Goal: Task Accomplishment & Management: Manage account settings

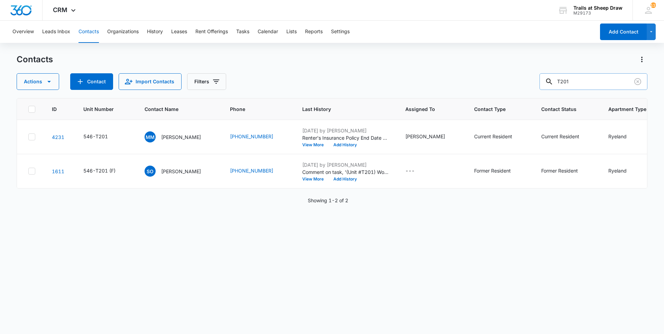
click at [592, 81] on input "T201" at bounding box center [594, 81] width 108 height 17
type input "G306"
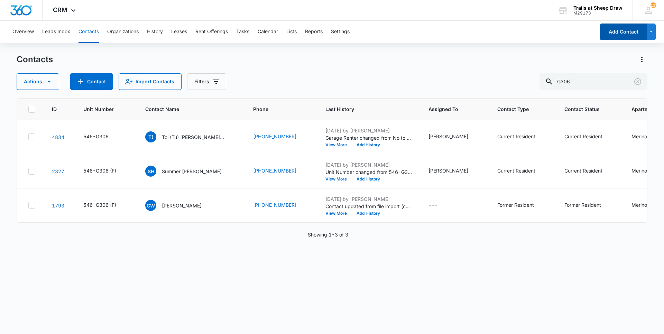
click at [608, 33] on button "Add Contact" at bounding box center [623, 32] width 47 height 17
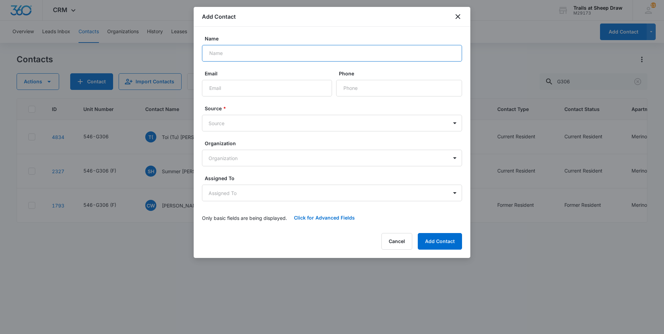
click at [367, 49] on input "Name" at bounding box center [332, 53] width 260 height 17
type input "[PERSON_NAME] & [PERSON_NAME]"
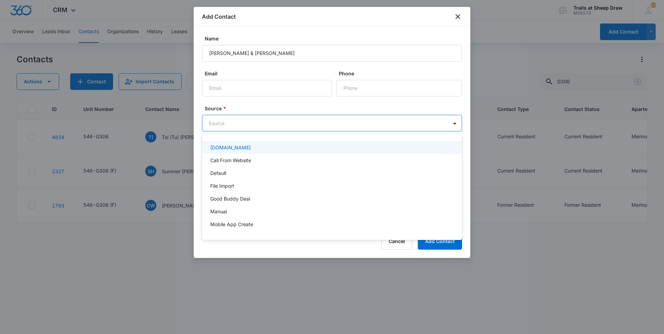
click at [271, 123] on body "CRM Apps Reputation Websites Forms CRM Email Social Content Ads Intelligence Fi…" at bounding box center [332, 167] width 664 height 334
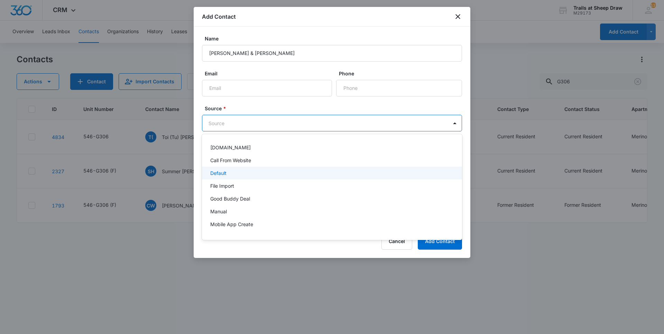
click at [255, 174] on div "Default" at bounding box center [331, 172] width 242 height 7
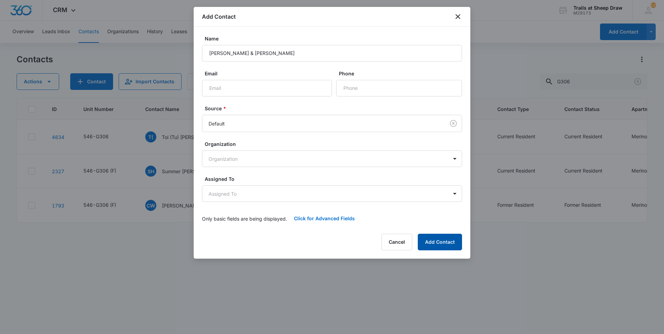
click at [444, 240] on button "Add Contact" at bounding box center [440, 242] width 44 height 17
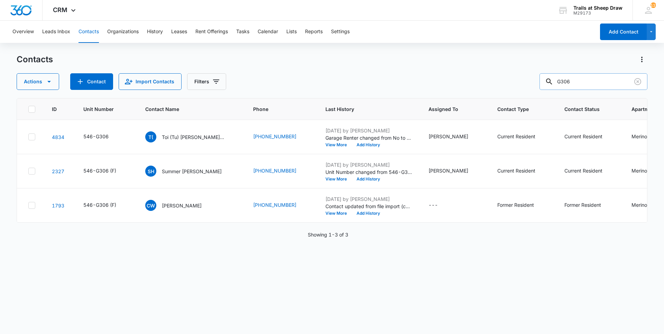
click at [595, 84] on input "G306" at bounding box center [594, 81] width 108 height 17
click at [157, 32] on button "History" at bounding box center [155, 32] width 16 height 22
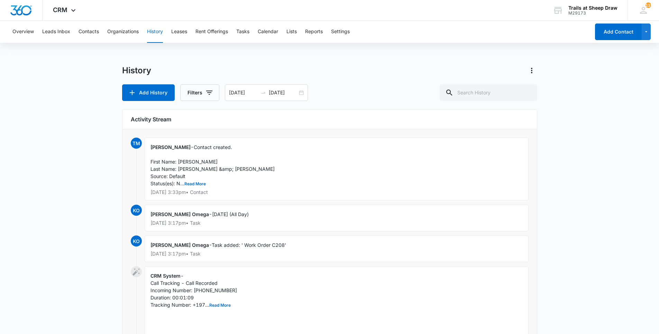
click at [153, 156] on div "[PERSON_NAME] - Contact created. First Name: [PERSON_NAME] Last Name: [PERSON_N…" at bounding box center [337, 169] width 384 height 63
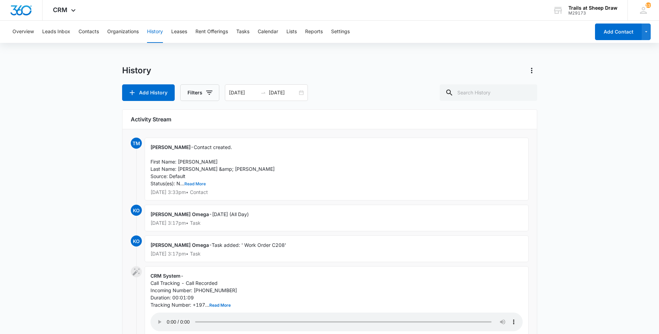
click at [190, 185] on button "Read More" at bounding box center [194, 184] width 21 height 4
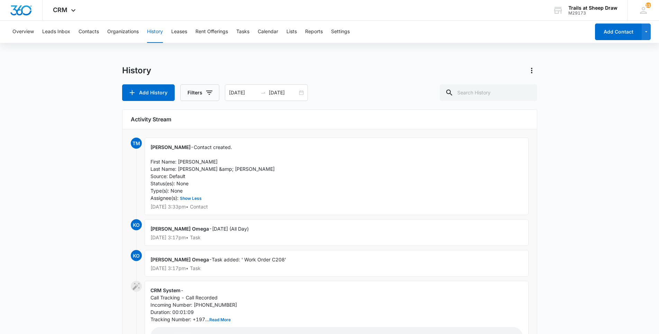
click at [170, 162] on span "Contact created. First Name: [PERSON_NAME] Last Name: [PERSON_NAME] &amp; [PERS…" at bounding box center [212, 172] width 124 height 57
click at [204, 147] on span "Contact created. First Name: [PERSON_NAME] Last Name: [PERSON_NAME] &amp; [PERS…" at bounding box center [212, 172] width 124 height 57
click at [186, 170] on span "Contact created. First Name: [PERSON_NAME] Last Name: [PERSON_NAME] &amp; [PERS…" at bounding box center [212, 172] width 124 height 57
click at [181, 184] on span "Contact created. First Name: [PERSON_NAME] Last Name: [PERSON_NAME] &amp; [PERS…" at bounding box center [212, 172] width 124 height 57
click at [83, 33] on button "Contacts" at bounding box center [89, 32] width 20 height 22
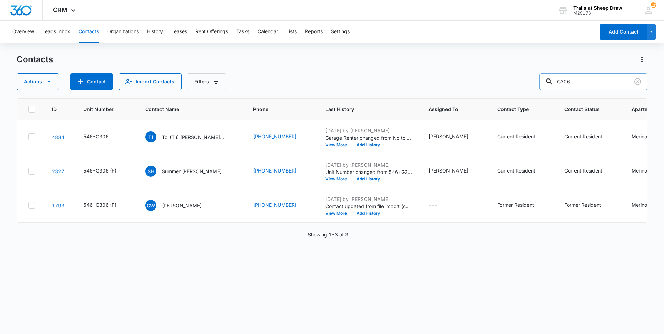
click at [572, 80] on input "G306" at bounding box center [594, 81] width 108 height 17
type input "[PERSON_NAME]"
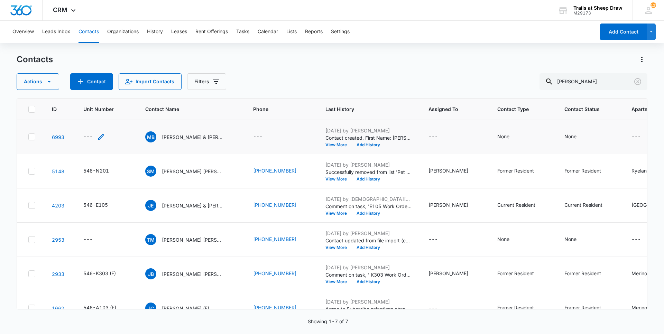
click at [95, 139] on div "---" at bounding box center [94, 137] width 22 height 8
click at [91, 86] on div at bounding box center [94, 87] width 72 height 17
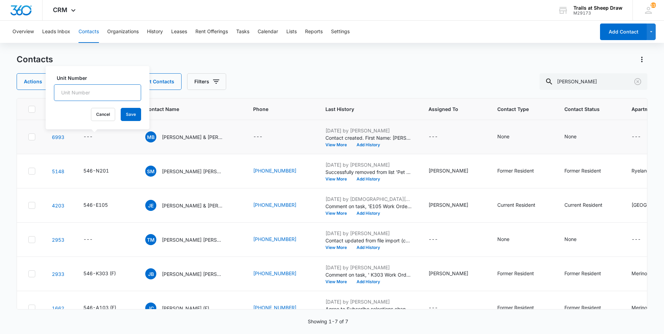
click at [91, 92] on input "Unit Number" at bounding box center [97, 92] width 87 height 17
type input "546-G306 FUTURE"
click at [122, 112] on button "Save" at bounding box center [131, 114] width 20 height 13
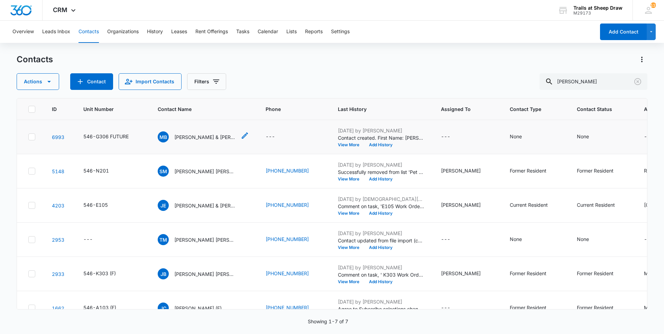
click at [202, 139] on p "[PERSON_NAME] & [PERSON_NAME]" at bounding box center [205, 137] width 62 height 7
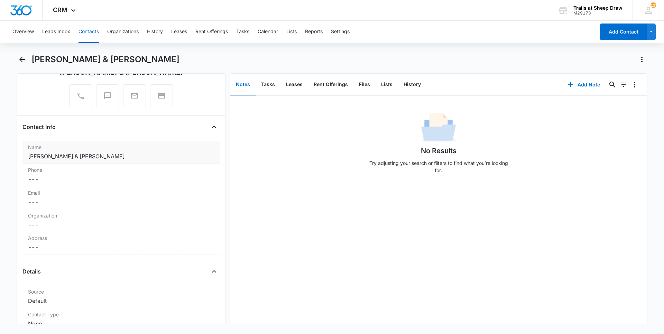
scroll to position [69, 0]
click at [50, 175] on dd "Cancel Save Changes ---" at bounding box center [121, 179] width 186 height 8
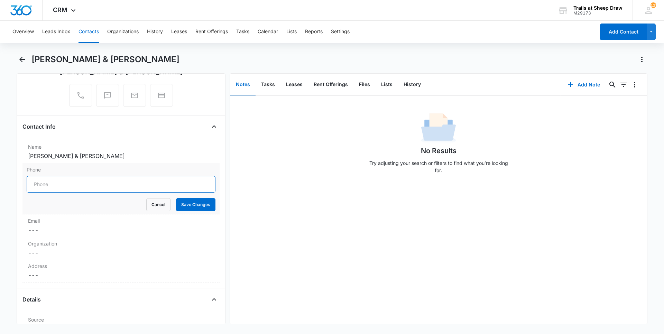
click at [57, 190] on input "Phone" at bounding box center [121, 184] width 189 height 17
type input "[PHONE_NUMBER]"
click at [54, 230] on dd "Cancel Save Changes ---" at bounding box center [121, 230] width 186 height 8
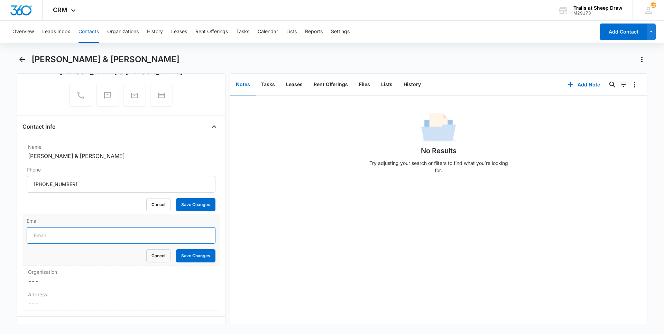
click at [73, 236] on input "Email" at bounding box center [121, 235] width 189 height 17
type input "[EMAIL_ADDRESS][DOMAIN_NAME]"
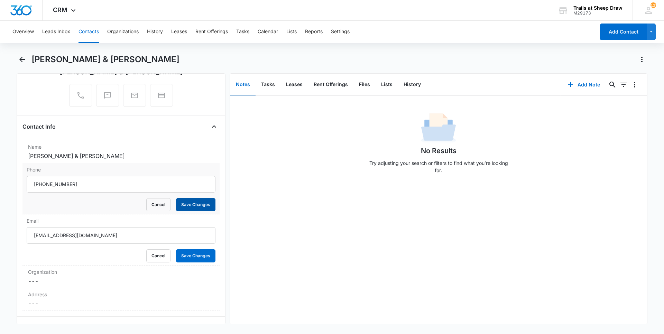
click at [191, 203] on button "Save Changes" at bounding box center [195, 204] width 39 height 13
click at [196, 256] on button "Save Changes" at bounding box center [195, 255] width 39 height 13
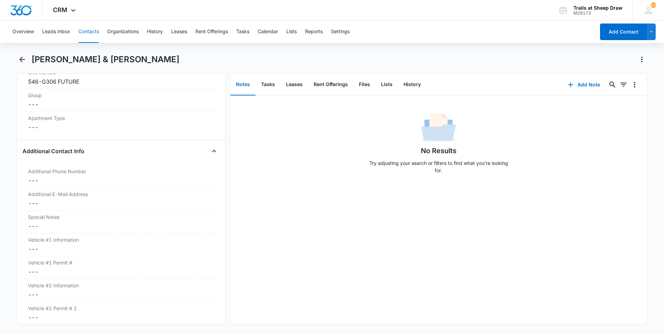
scroll to position [566, 0]
click at [79, 126] on dd "Cancel Save Changes ---" at bounding box center [121, 127] width 186 height 8
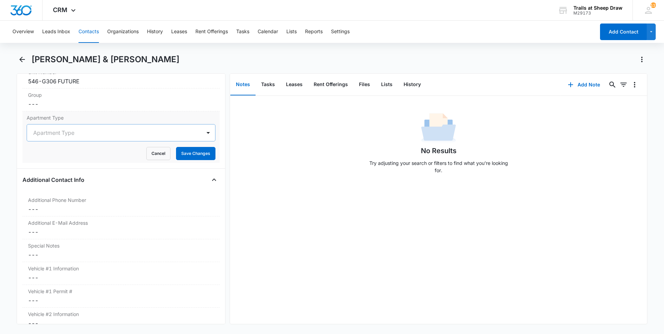
click at [80, 133] on div at bounding box center [112, 133] width 159 height 10
click at [92, 209] on dd "Cancel Save Changes ---" at bounding box center [121, 209] width 186 height 8
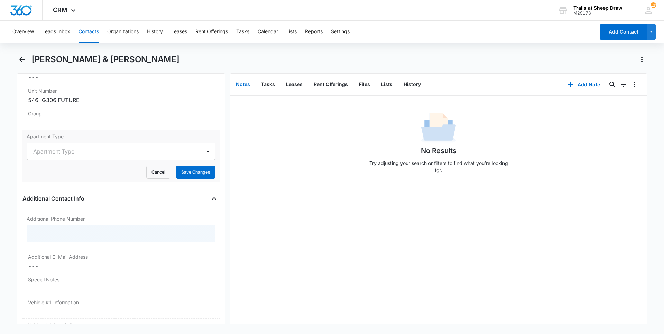
scroll to position [531, 0]
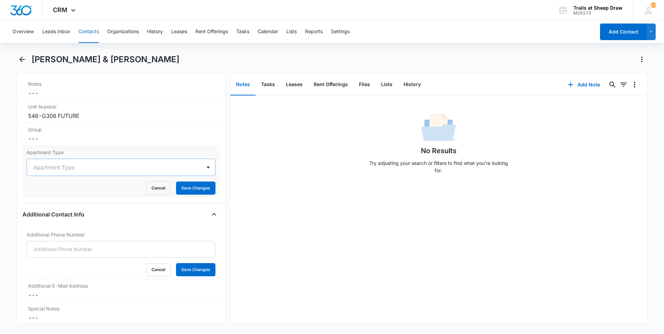
click at [95, 171] on div at bounding box center [112, 168] width 159 height 10
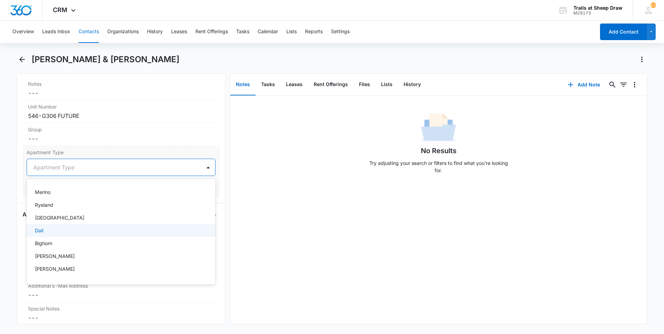
click at [109, 228] on div "Dall" at bounding box center [120, 230] width 171 height 7
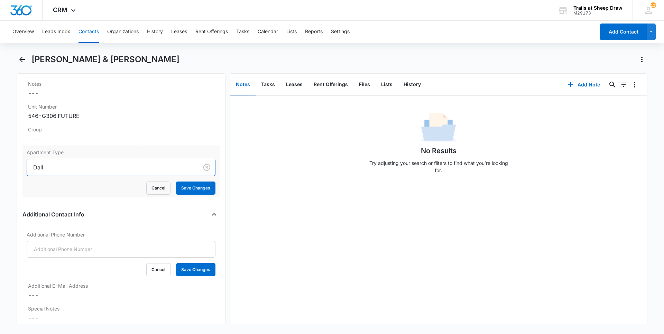
click at [88, 168] on div at bounding box center [111, 168] width 156 height 10
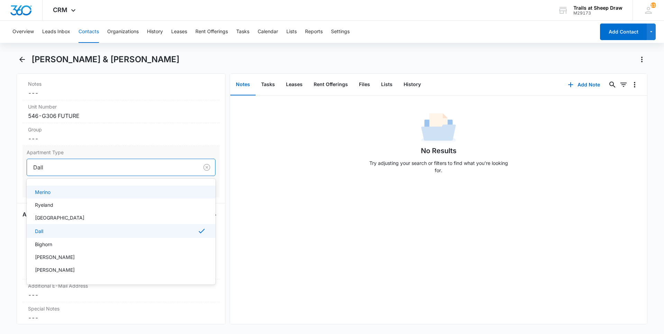
click at [84, 192] on div "Merino" at bounding box center [120, 191] width 171 height 7
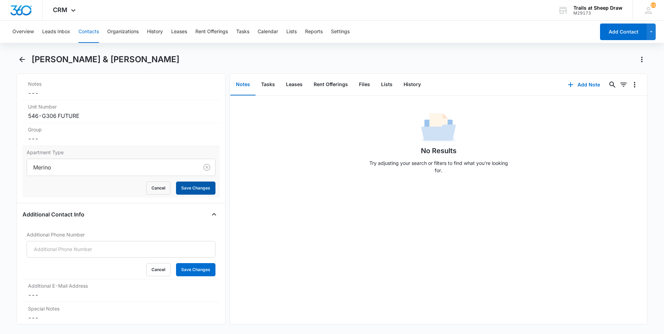
click at [200, 188] on button "Save Changes" at bounding box center [195, 188] width 39 height 13
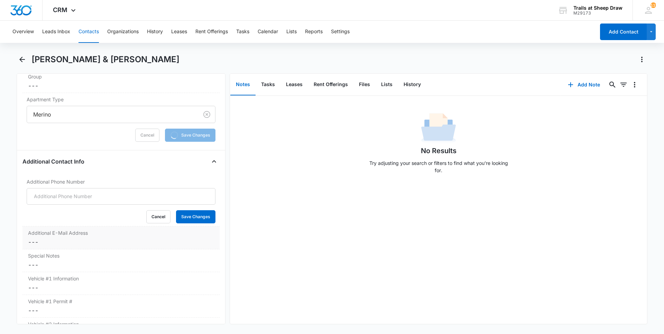
scroll to position [600, 0]
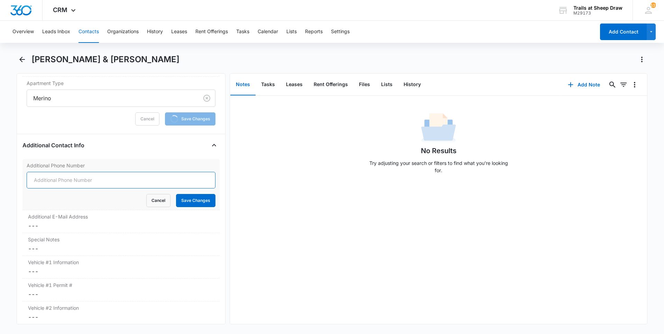
click at [103, 180] on input "Additional Phone Number" at bounding box center [121, 180] width 189 height 17
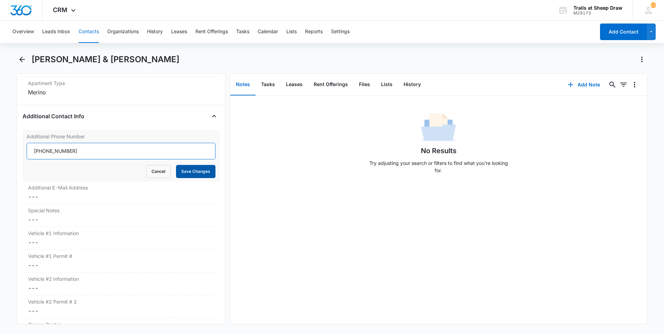
type input "[PHONE_NUMBER]"
click at [190, 174] on button "Save Changes" at bounding box center [195, 171] width 39 height 13
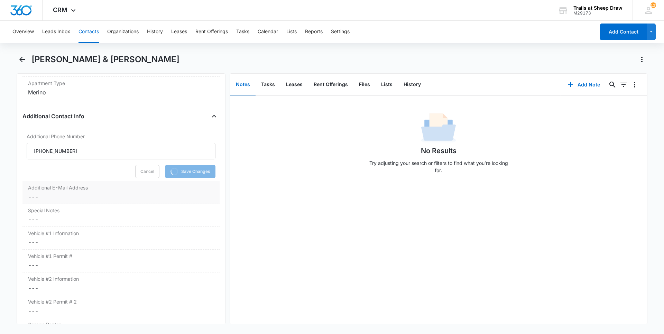
click at [50, 193] on dd "Cancel Save Changes ---" at bounding box center [121, 197] width 186 height 8
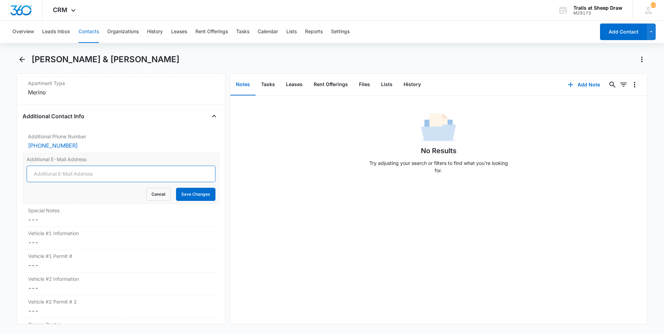
click at [64, 177] on input "Additional E-Mail Address" at bounding box center [121, 174] width 189 height 17
type input "[EMAIL_ADDRESS][DOMAIN_NAME]"
click at [181, 193] on button "Save Changes" at bounding box center [195, 194] width 39 height 13
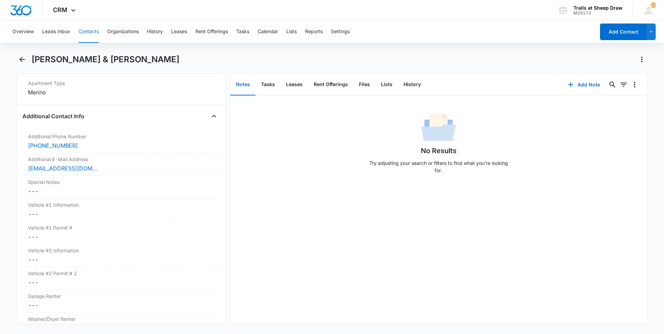
drag, startPoint x: 94, startPoint y: 27, endPoint x: 99, endPoint y: 32, distance: 6.6
click at [99, 32] on button "Contacts" at bounding box center [89, 32] width 20 height 22
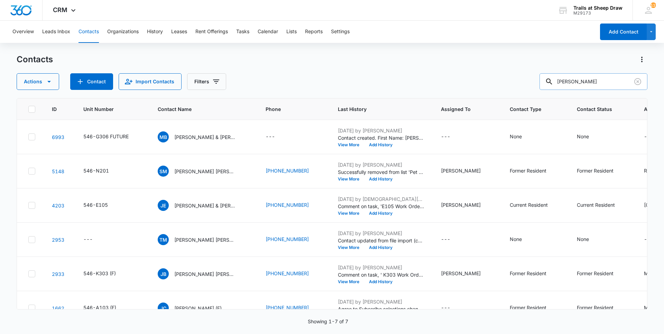
click at [585, 77] on input "[PERSON_NAME]" at bounding box center [594, 81] width 108 height 17
click at [584, 77] on input "[PERSON_NAME]" at bounding box center [594, 81] width 108 height 17
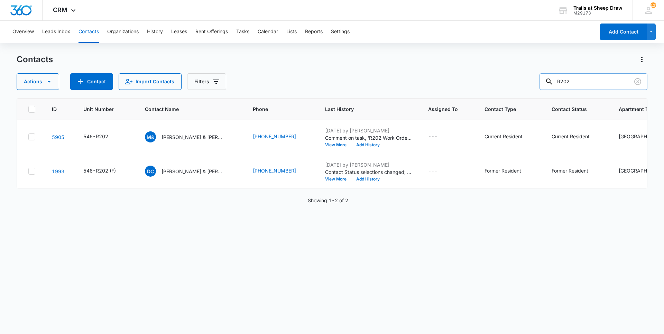
click at [570, 81] on input "R202" at bounding box center [594, 81] width 108 height 17
type input "G306"
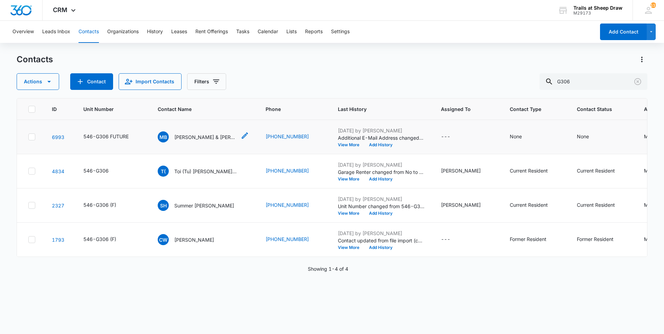
click at [197, 135] on p "[PERSON_NAME] & [PERSON_NAME]" at bounding box center [205, 137] width 62 height 7
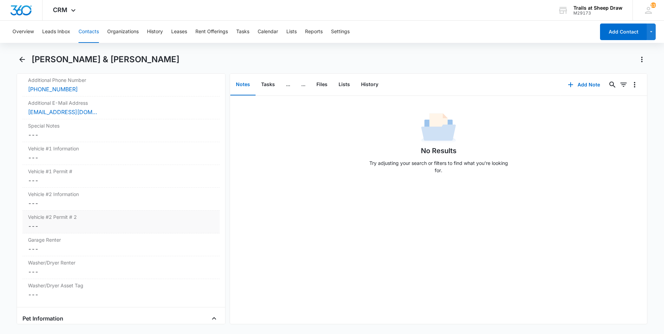
scroll to position [657, 0]
click at [4, 138] on main "[PERSON_NAME] & [PERSON_NAME] Remove MB [PERSON_NAME] & [PERSON_NAME] Contact I…" at bounding box center [332, 193] width 664 height 279
click at [617, 50] on div "Overview Leads Inbox Contacts Organizations History Leases Rent Offerings Tasks…" at bounding box center [332, 177] width 664 height 312
click at [325, 85] on button "Files" at bounding box center [322, 84] width 22 height 21
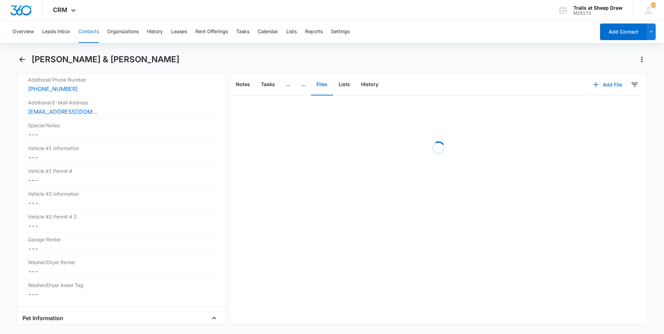
click at [605, 85] on button "Add File" at bounding box center [607, 84] width 43 height 17
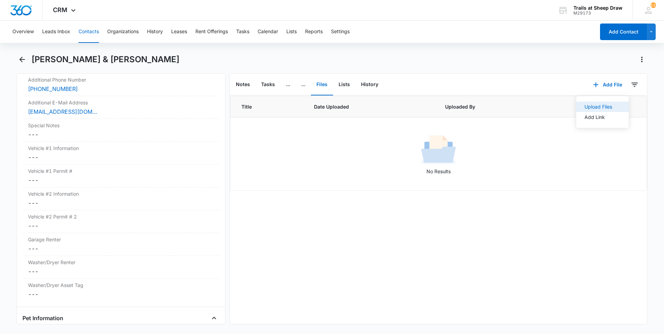
click at [601, 102] on button "Upload Files" at bounding box center [602, 107] width 53 height 10
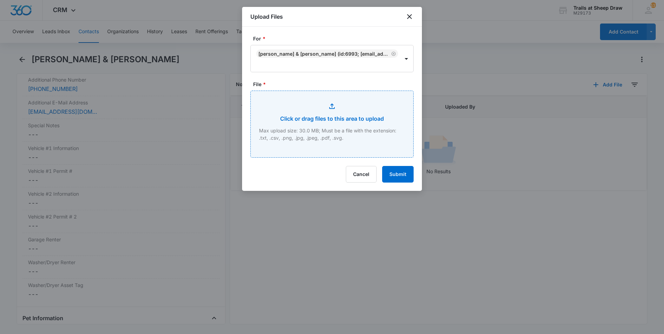
click at [336, 109] on input "File *" at bounding box center [332, 124] width 163 height 66
type input "C:\fakepath\546-G306 Applications.pdf"
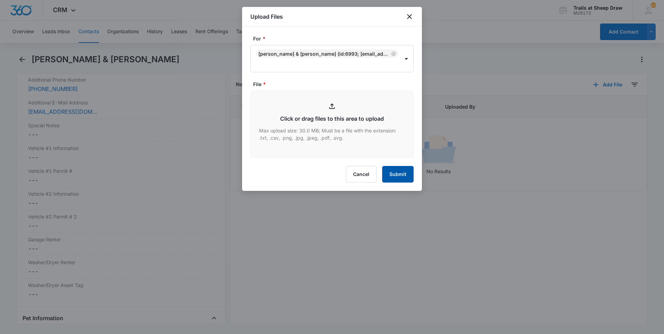
click at [395, 172] on button "Submit" at bounding box center [397, 174] width 31 height 17
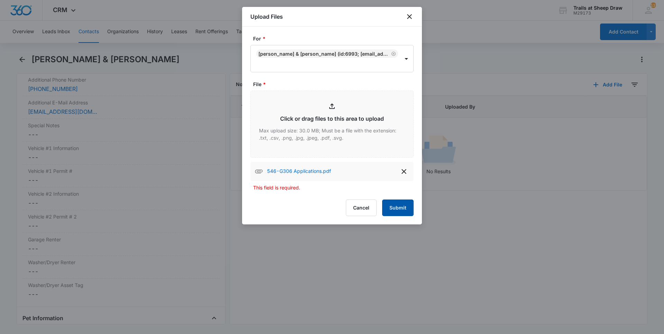
click at [405, 209] on button "Submit" at bounding box center [397, 208] width 31 height 17
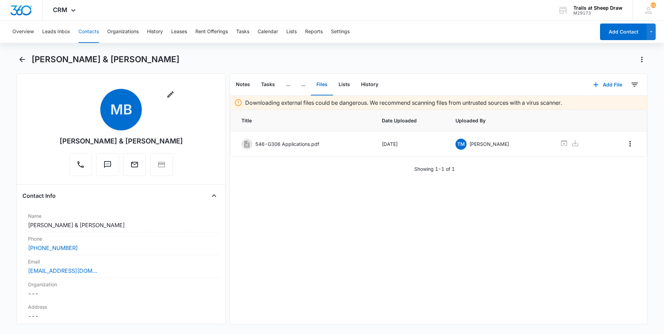
click at [84, 29] on button "Contacts" at bounding box center [89, 32] width 20 height 22
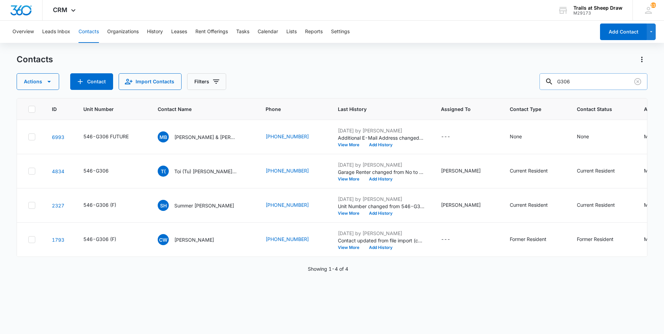
click at [581, 80] on input "G306" at bounding box center [594, 81] width 108 height 17
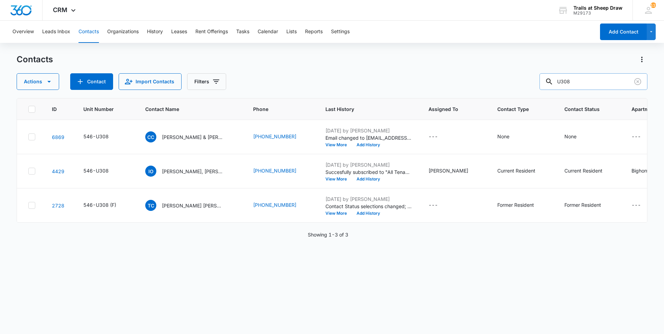
click at [588, 77] on input "U308" at bounding box center [594, 81] width 108 height 17
type input "G306"
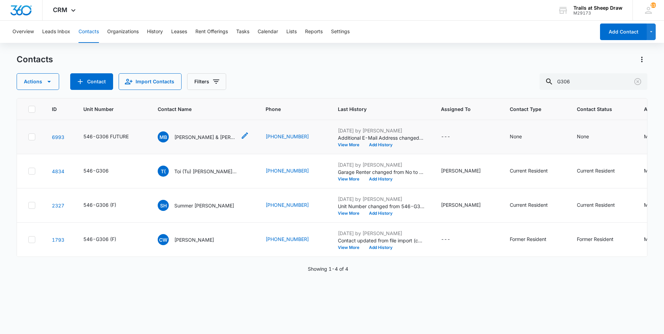
click at [220, 138] on p "[PERSON_NAME] & [PERSON_NAME]" at bounding box center [205, 137] width 62 height 7
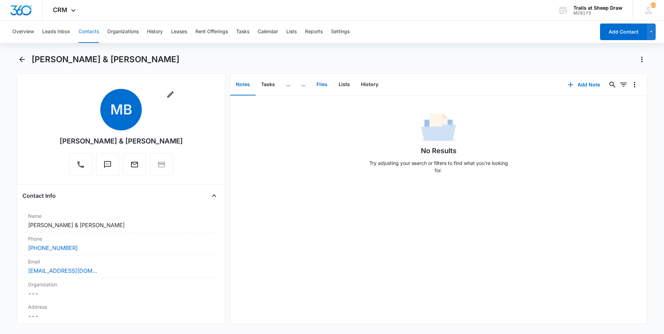
click at [322, 84] on button "Files" at bounding box center [322, 84] width 22 height 21
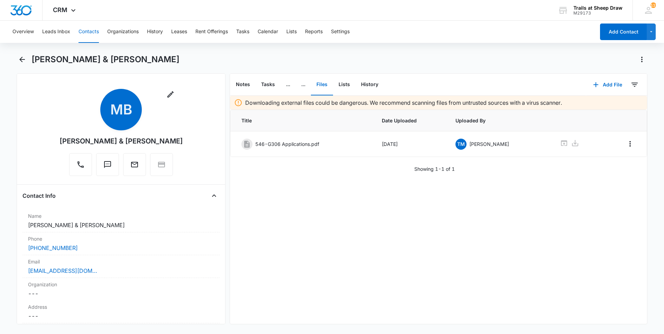
click at [89, 33] on button "Contacts" at bounding box center [89, 32] width 20 height 22
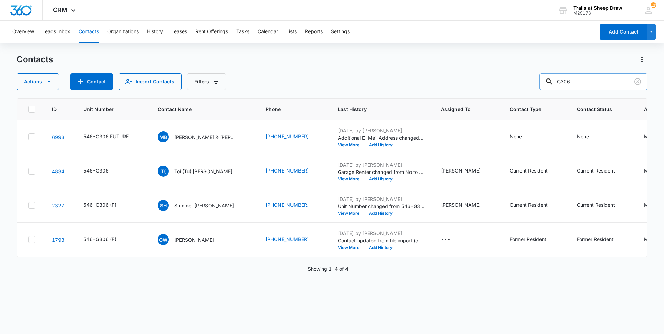
click at [599, 84] on input "G306" at bounding box center [594, 81] width 108 height 17
type input "N301"
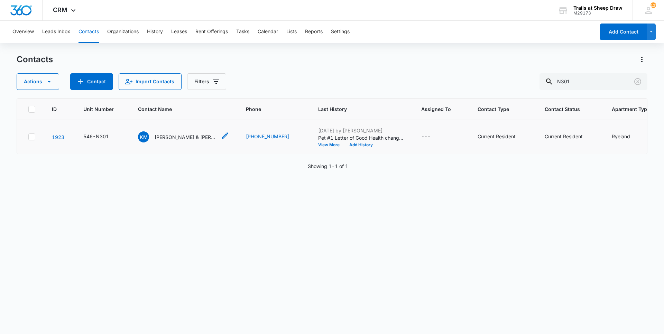
click at [175, 136] on p "[PERSON_NAME] & [PERSON_NAME]" at bounding box center [186, 137] width 62 height 7
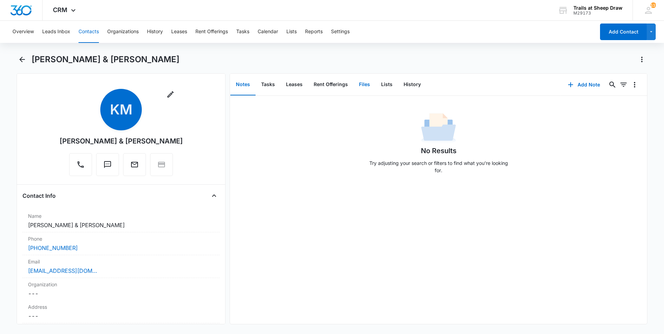
click at [365, 83] on button "Files" at bounding box center [364, 84] width 22 height 21
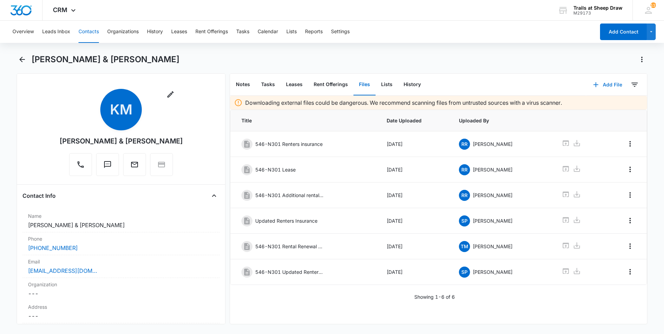
click at [604, 85] on button "Add File" at bounding box center [607, 84] width 43 height 17
click at [586, 105] on div "Upload Files" at bounding box center [599, 106] width 28 height 5
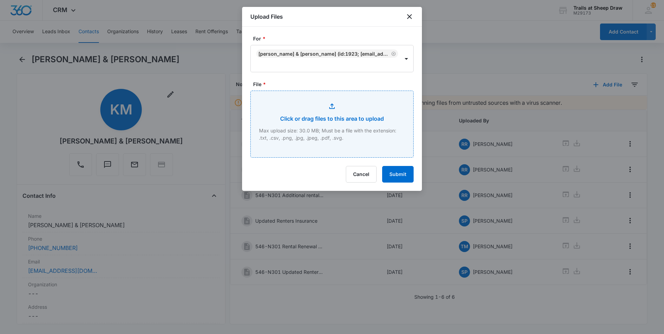
click at [306, 118] on input "File *" at bounding box center [332, 124] width 163 height 66
type input "C:\fakepath\546-N301.pdf"
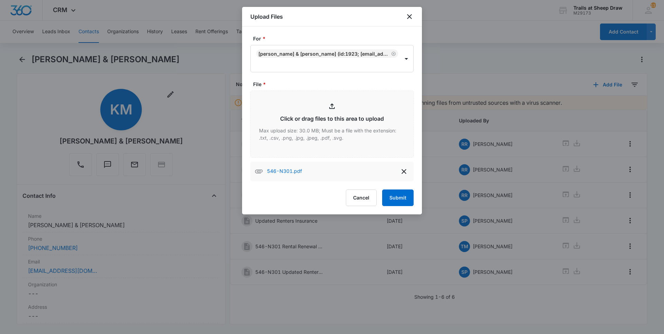
click at [310, 170] on div "546-N301.pdf" at bounding box center [331, 171] width 163 height 19
click at [394, 192] on button "Submit" at bounding box center [397, 198] width 31 height 17
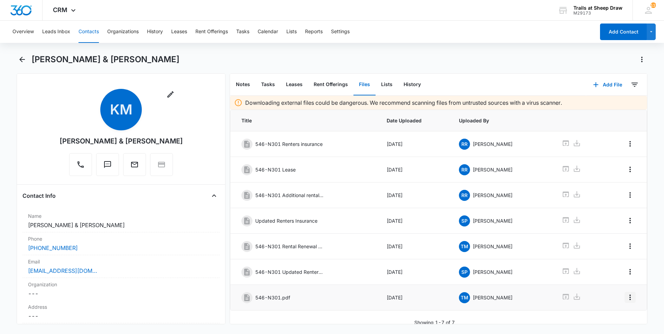
click at [626, 295] on icon "Overflow Menu" at bounding box center [630, 297] width 8 height 8
click at [597, 266] on button "Edit" at bounding box center [610, 268] width 39 height 10
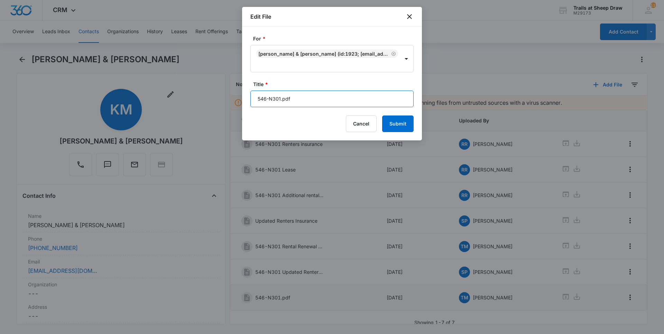
click at [280, 98] on input "546-N301.pdf" at bounding box center [331, 99] width 163 height 17
type input "546-N301 Additional Addendum.pdf"
click at [382, 116] on button "Submit" at bounding box center [397, 124] width 31 height 17
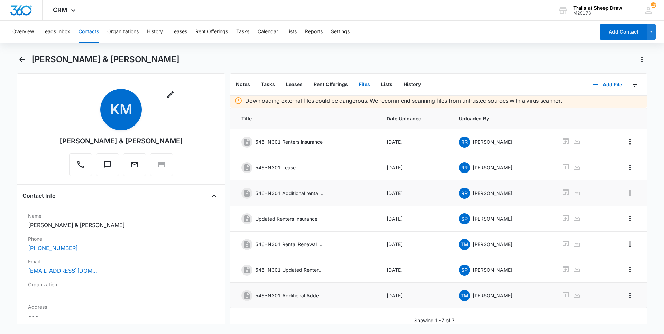
scroll to position [7, 0]
click at [92, 32] on button "Contacts" at bounding box center [89, 32] width 20 height 22
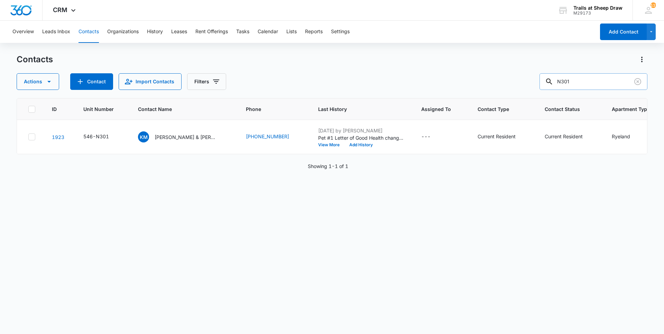
click at [600, 89] on input "N301" at bounding box center [594, 81] width 108 height 17
click at [599, 88] on input "N301" at bounding box center [594, 81] width 108 height 17
type input "F307"
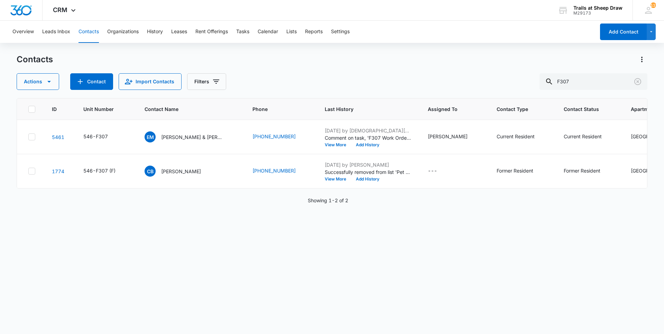
click at [645, 50] on div "Overview Leads Inbox Contacts Organizations History Leases Rent Offerings Tasks…" at bounding box center [332, 177] width 664 height 313
click at [88, 33] on button "Contacts" at bounding box center [89, 32] width 20 height 22
click at [191, 140] on p "[PERSON_NAME] & [PERSON_NAME]" at bounding box center [192, 137] width 62 height 7
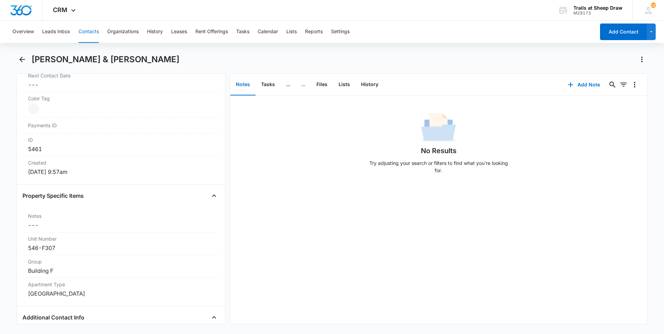
scroll to position [415, 0]
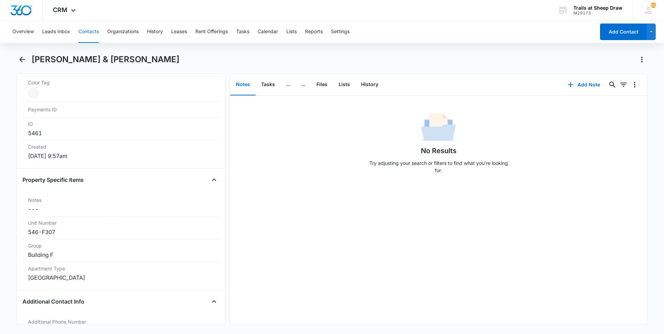
click at [622, 55] on div "[PERSON_NAME] & [PERSON_NAME]" at bounding box center [339, 59] width 616 height 11
click at [327, 85] on button "Files" at bounding box center [322, 84] width 22 height 21
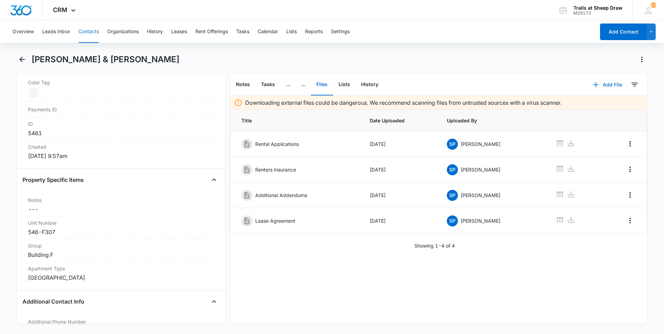
click at [605, 83] on button "Add File" at bounding box center [607, 84] width 43 height 17
click at [595, 108] on div "Upload Files" at bounding box center [599, 106] width 28 height 5
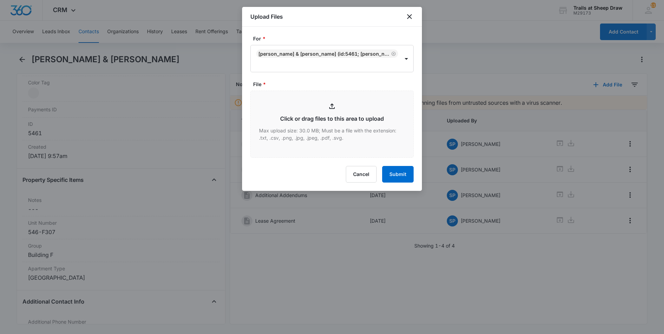
click at [622, 60] on div at bounding box center [332, 167] width 664 height 334
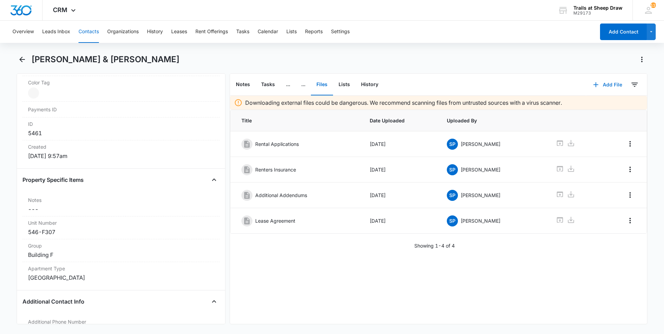
click at [603, 86] on button "Add File" at bounding box center [607, 84] width 43 height 17
click at [585, 105] on div "Upload Files" at bounding box center [599, 106] width 28 height 5
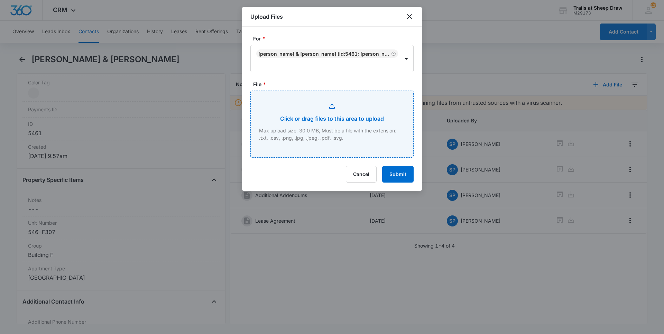
click at [309, 128] on input "File *" at bounding box center [332, 124] width 163 height 66
type input "C:\fakepath\546-F307 Renewal Lease.pdf"
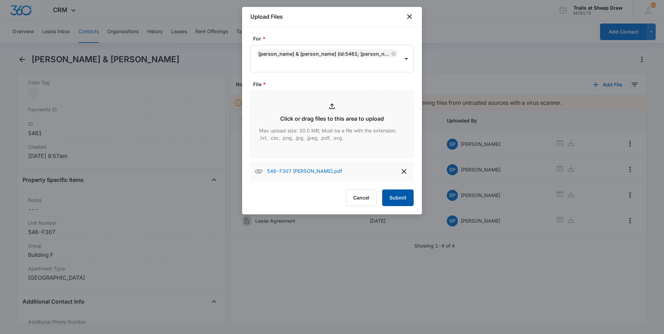
click at [408, 199] on button "Submit" at bounding box center [397, 198] width 31 height 17
